Goal: Task Accomplishment & Management: Manage account settings

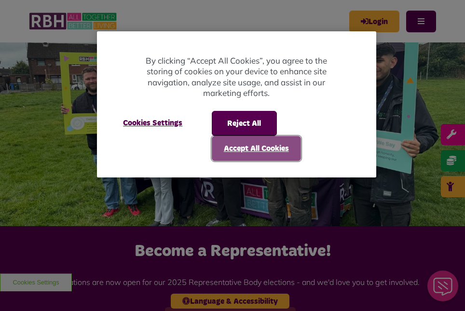
click at [260, 155] on button "Accept All Cookies" at bounding box center [256, 148] width 89 height 25
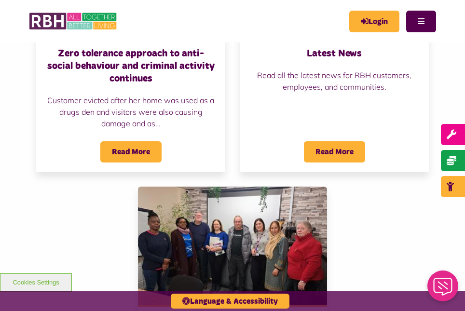
scroll to position [858, 0]
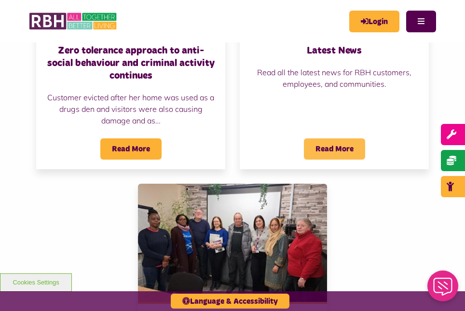
click at [332, 138] on span "Read More" at bounding box center [334, 148] width 61 height 21
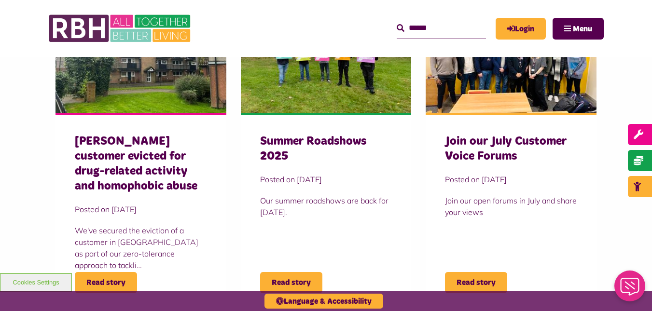
scroll to position [355, 0]
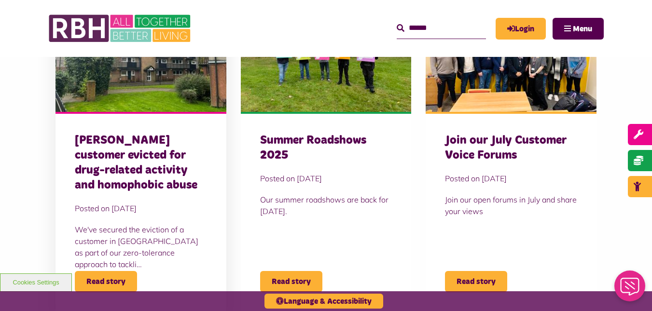
click at [120, 240] on p "We've secured the eviction of a customer in Heywood as part of our zero-toleran…" at bounding box center [141, 247] width 132 height 46
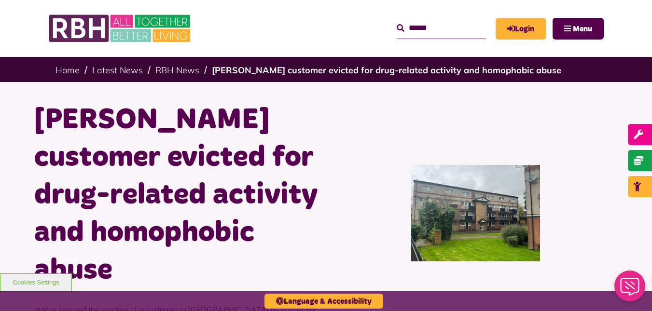
scroll to position [133, 0]
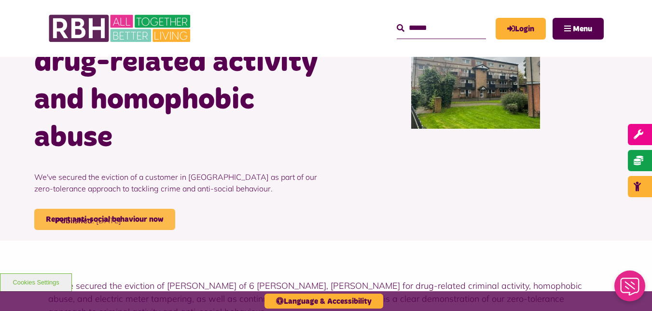
click at [123, 209] on link "Report anti-social behaviour now" at bounding box center [104, 219] width 141 height 21
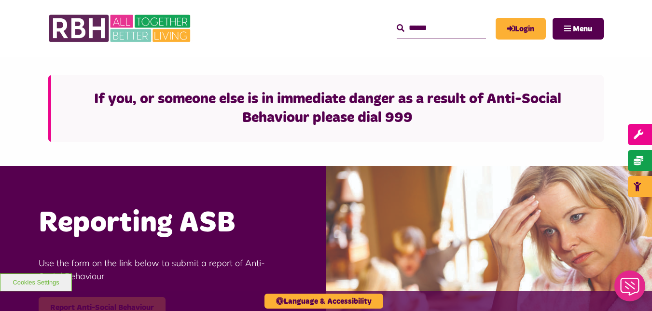
scroll to position [190, 0]
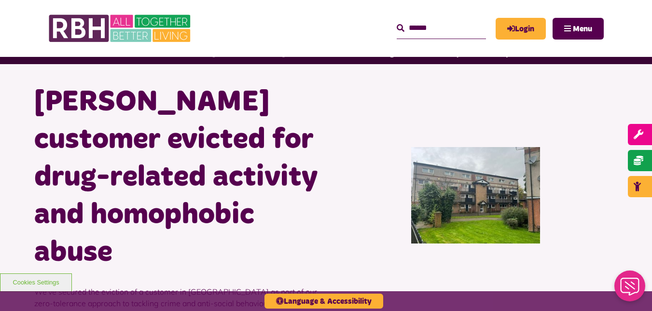
scroll to position [39, 0]
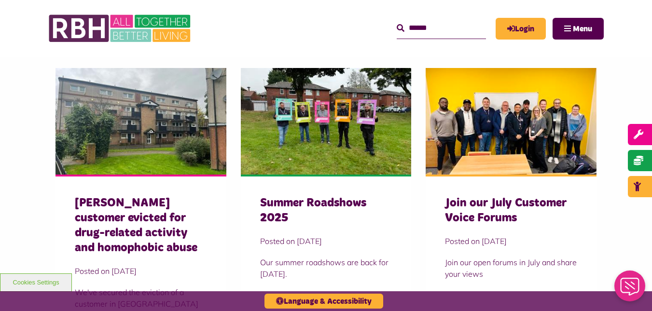
scroll to position [292, 0]
click at [466, 191] on div "Join our July Customer Voice Forums Posted on 14 Jul 2025 Join our open forums …" at bounding box center [510, 275] width 171 height 200
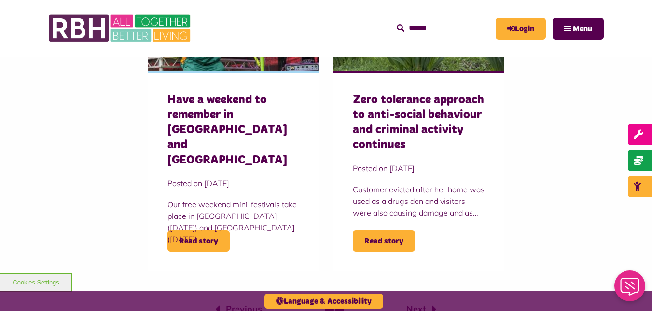
scroll to position [756, 0]
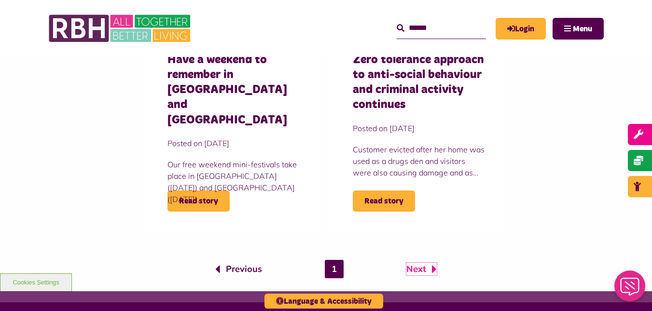
click at [423, 266] on link "Next" at bounding box center [421, 269] width 30 height 13
click at [415, 272] on link "Next" at bounding box center [421, 269] width 30 height 13
click at [424, 268] on link "Next" at bounding box center [421, 269] width 30 height 13
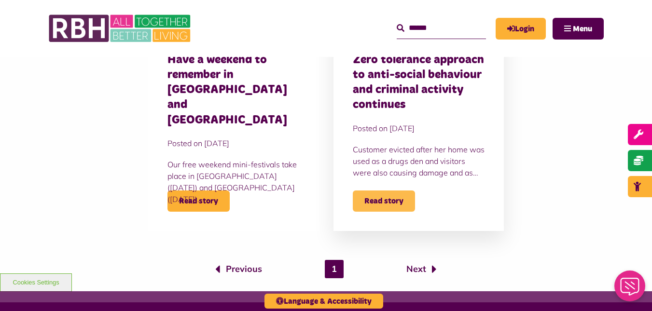
drag, startPoint x: 388, startPoint y: 207, endPoint x: 367, endPoint y: 196, distance: 24.2
click at [367, 196] on span "Read story" at bounding box center [384, 201] width 62 height 21
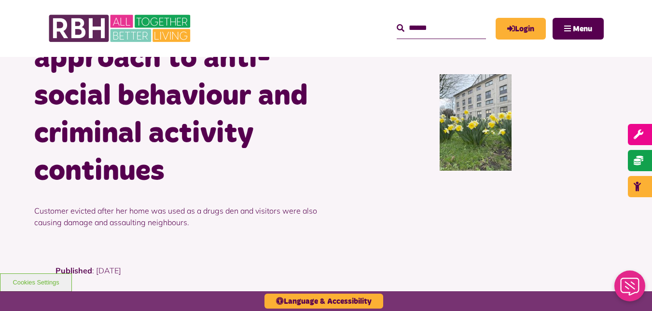
scroll to position [811, 0]
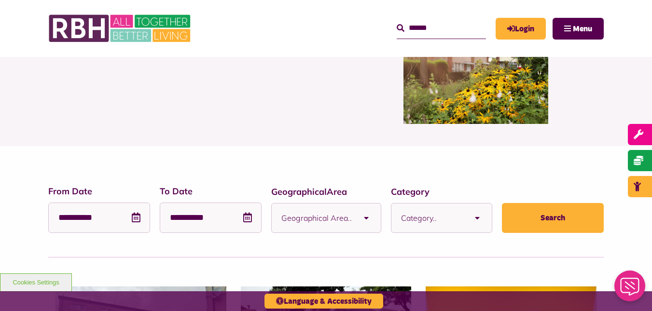
scroll to position [57, 0]
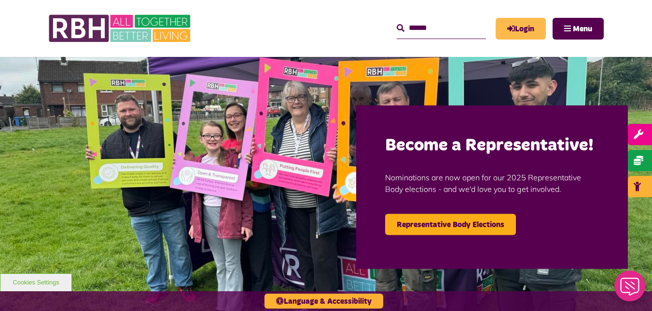
click at [0, 0] on icon "MyRBH" at bounding box center [0, 0] width 0 height 0
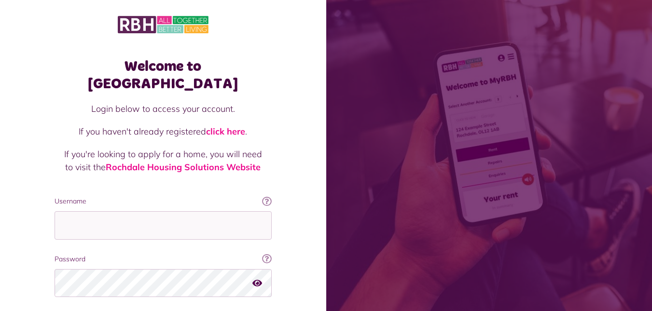
scroll to position [59, 0]
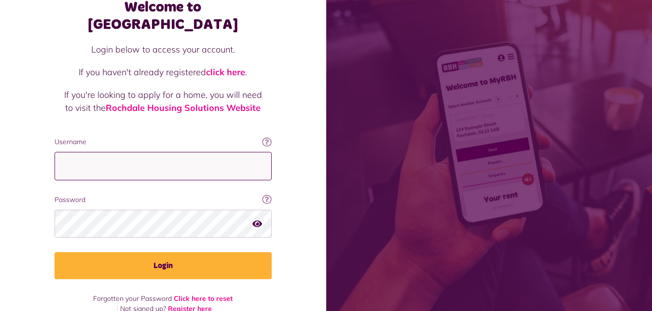
type input "**********"
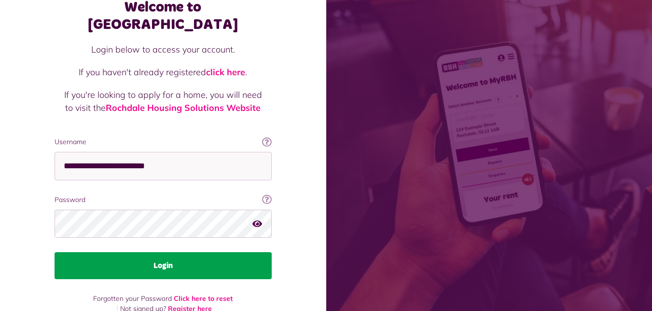
drag, startPoint x: 158, startPoint y: 271, endPoint x: 176, endPoint y: 256, distance: 23.3
click at [176, 256] on div "**********" at bounding box center [163, 151] width 236 height 325
click at [176, 256] on button "Login" at bounding box center [163, 265] width 217 height 27
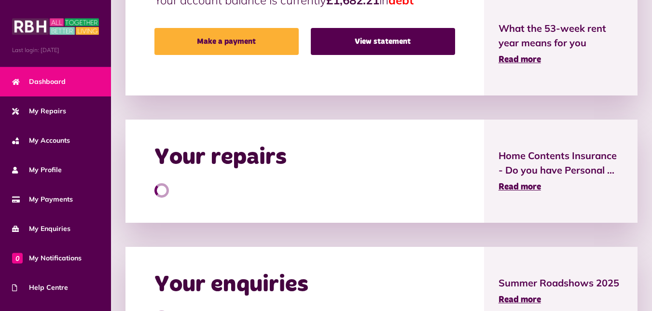
scroll to position [355, 0]
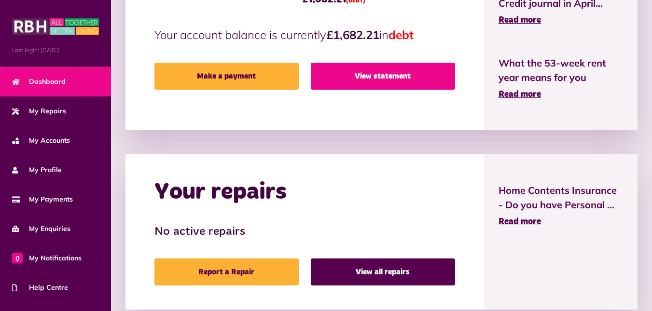
click at [409, 79] on link "View statement" at bounding box center [383, 76] width 144 height 27
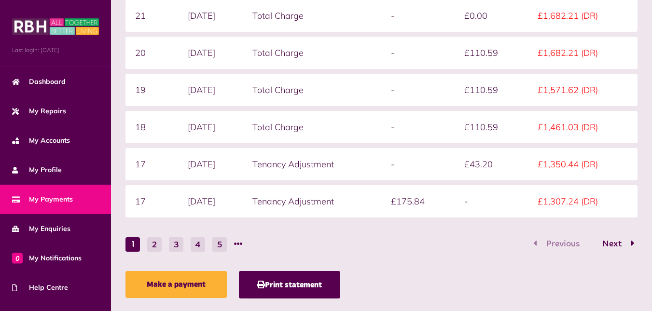
scroll to position [79, 0]
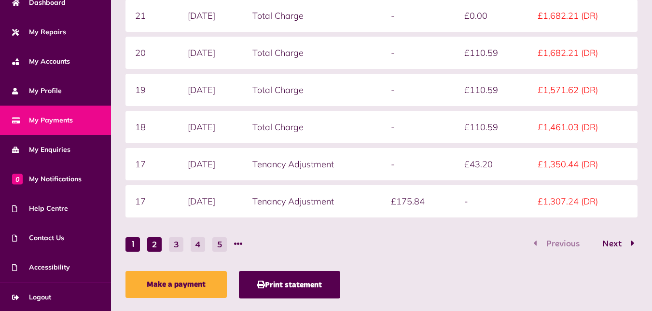
click at [156, 238] on button "2" at bounding box center [154, 244] width 14 height 14
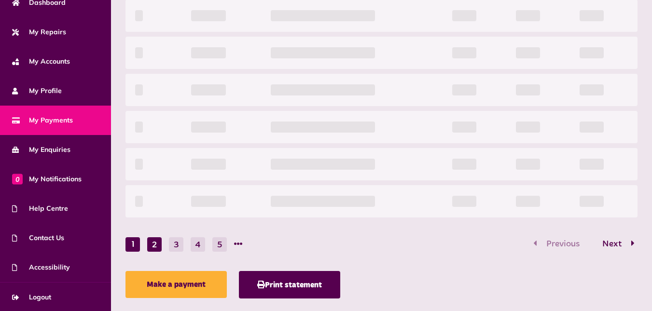
click at [156, 238] on div "Statement overview Showing To Submit Week Date Charge type Credit Debit Balance…" at bounding box center [381, 108] width 521 height 391
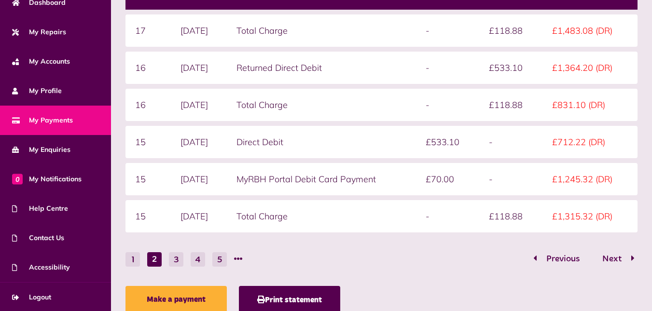
scroll to position [285, 0]
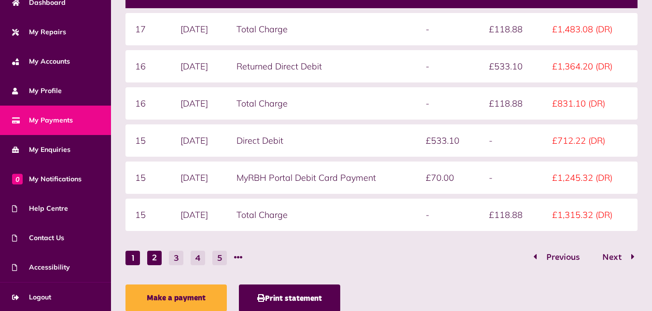
click at [134, 255] on button "1" at bounding box center [132, 258] width 14 height 14
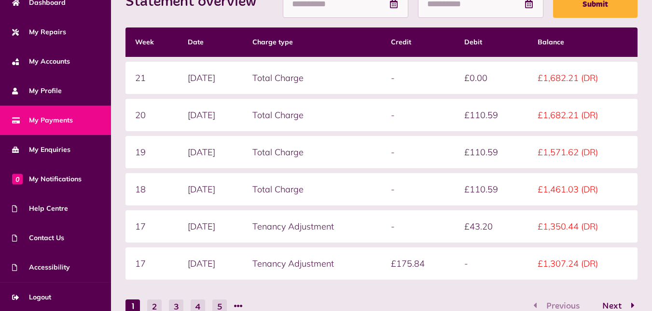
scroll to position [235, 0]
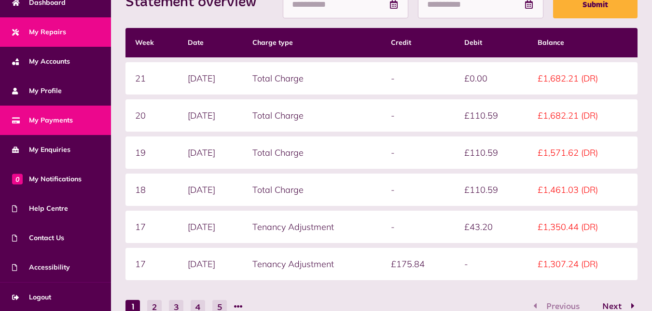
click at [66, 35] on link "My Repairs" at bounding box center [55, 31] width 111 height 29
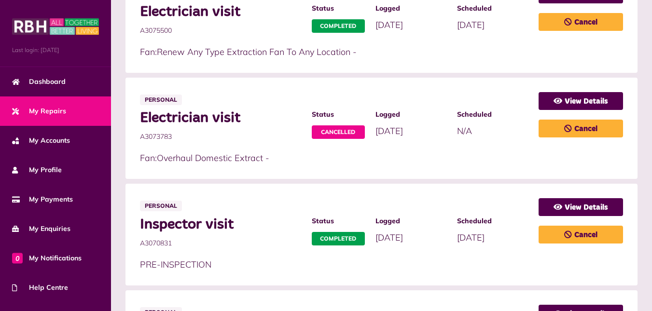
scroll to position [308, 0]
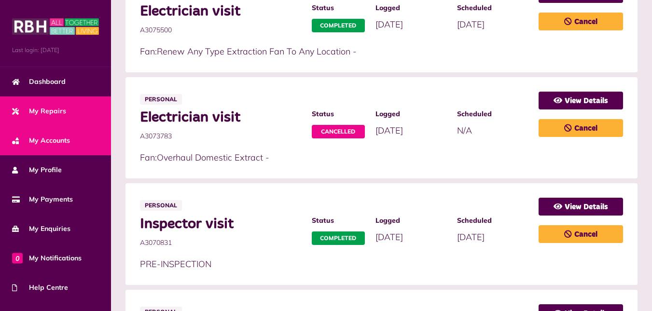
click at [75, 145] on link "My Accounts" at bounding box center [55, 140] width 111 height 29
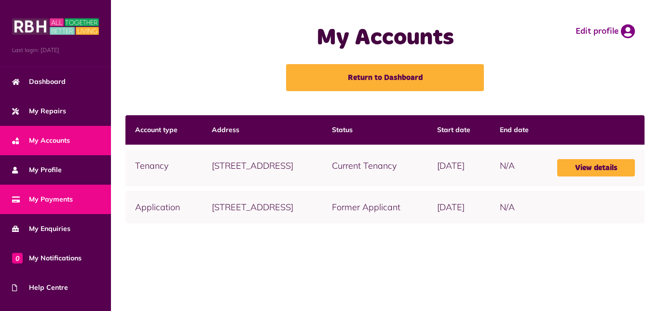
click at [57, 203] on span "My Payments" at bounding box center [42, 199] width 61 height 10
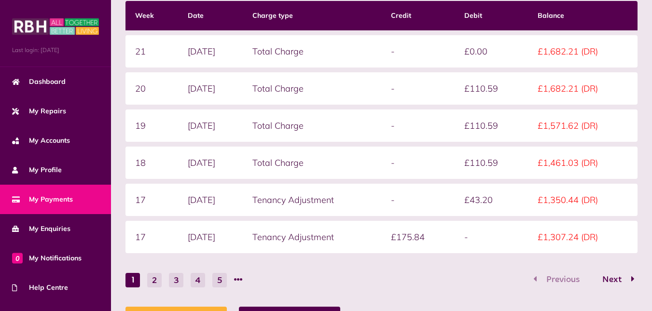
scroll to position [254, 0]
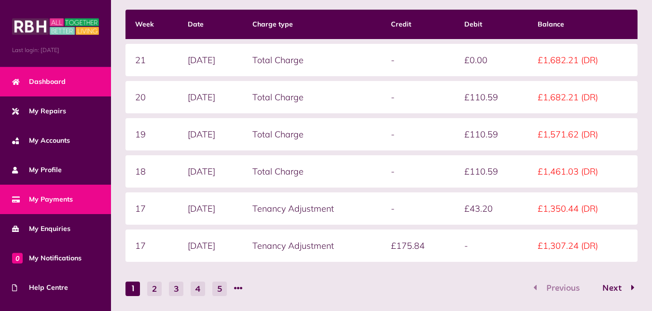
click at [55, 85] on span "Dashboard" at bounding box center [39, 82] width 54 height 10
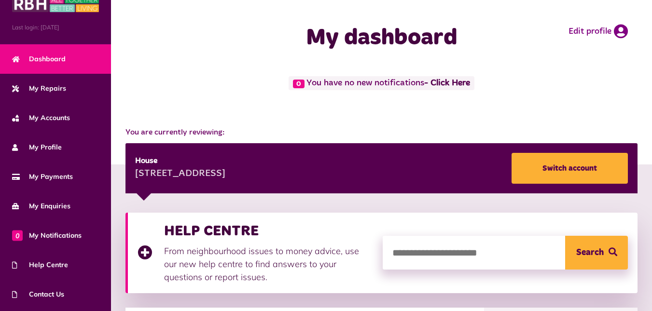
scroll to position [14, 0]
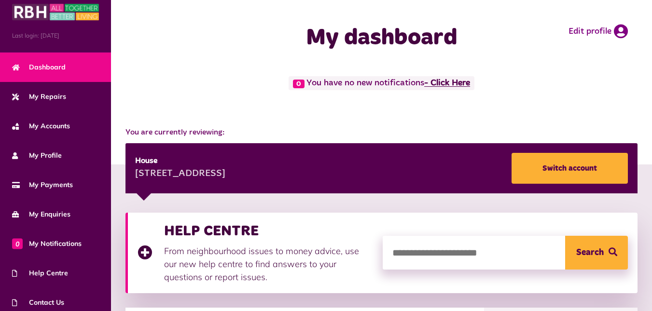
click at [443, 85] on link "- Click Here" at bounding box center [447, 83] width 46 height 9
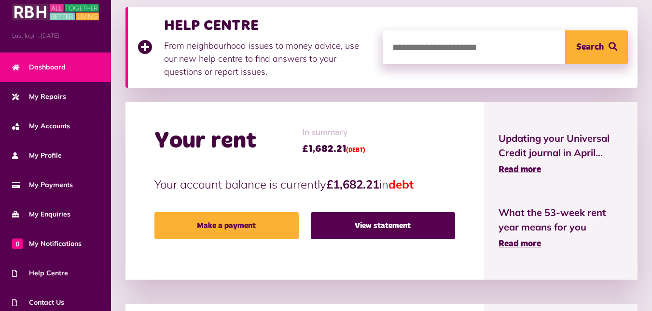
scroll to position [206, 0]
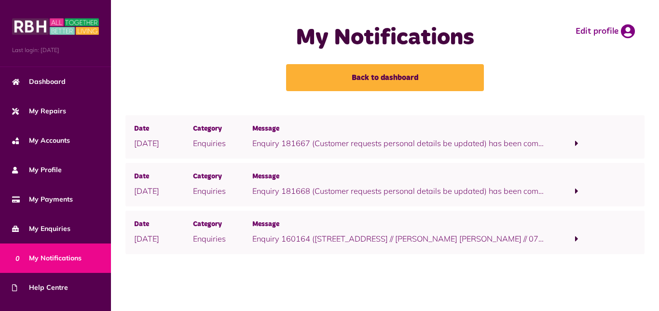
click at [574, 142] on span at bounding box center [576, 143] width 59 height 13
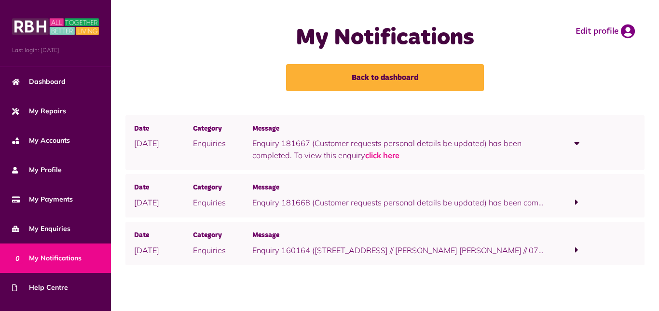
click at [574, 142] on span at bounding box center [576, 143] width 5 height 9
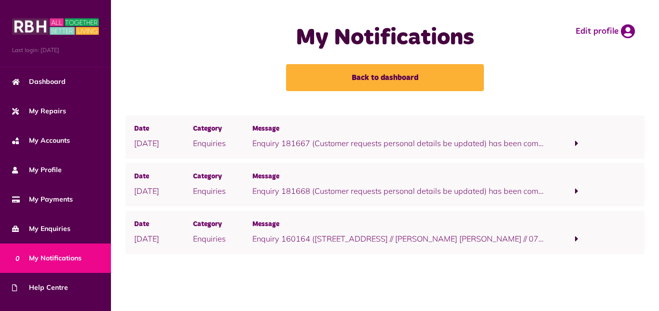
click at [570, 140] on span at bounding box center [576, 143] width 59 height 13
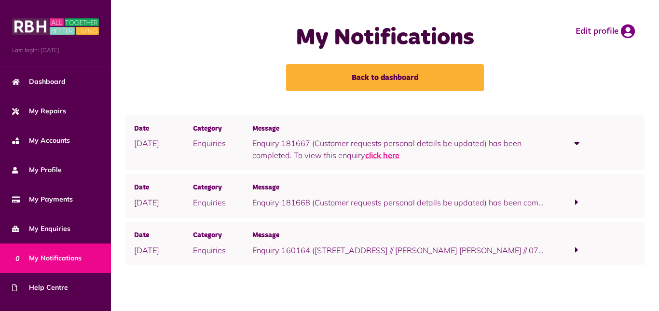
click at [374, 155] on link "click here" at bounding box center [382, 155] width 34 height 10
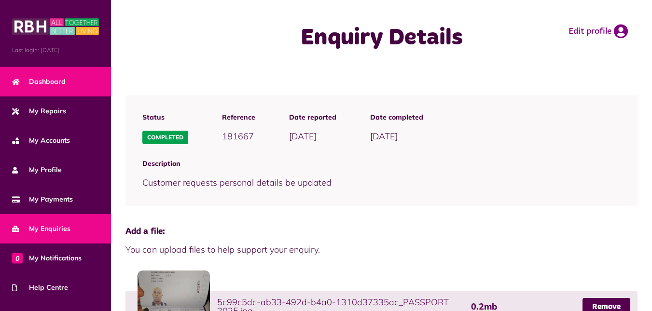
click at [78, 76] on link "Dashboard" at bounding box center [55, 81] width 111 height 29
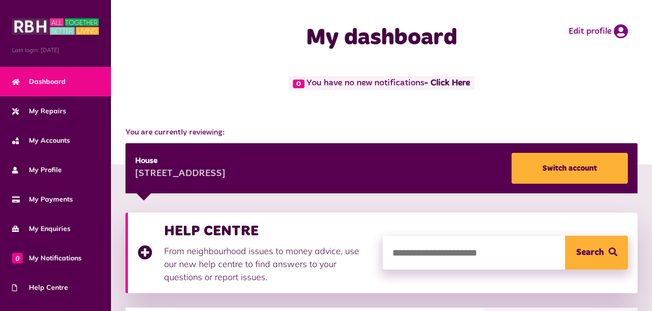
scroll to position [79, 0]
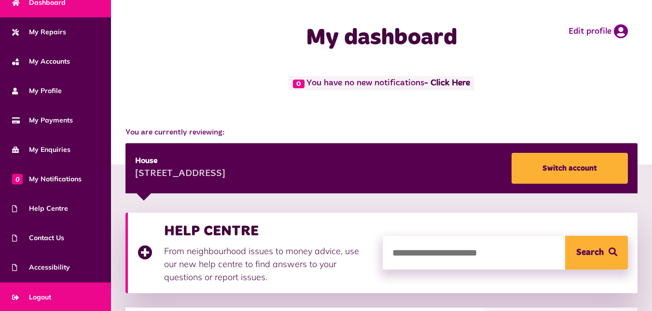
click at [59, 287] on link "Logout" at bounding box center [55, 297] width 111 height 29
